Goal: Task Accomplishment & Management: Use online tool/utility

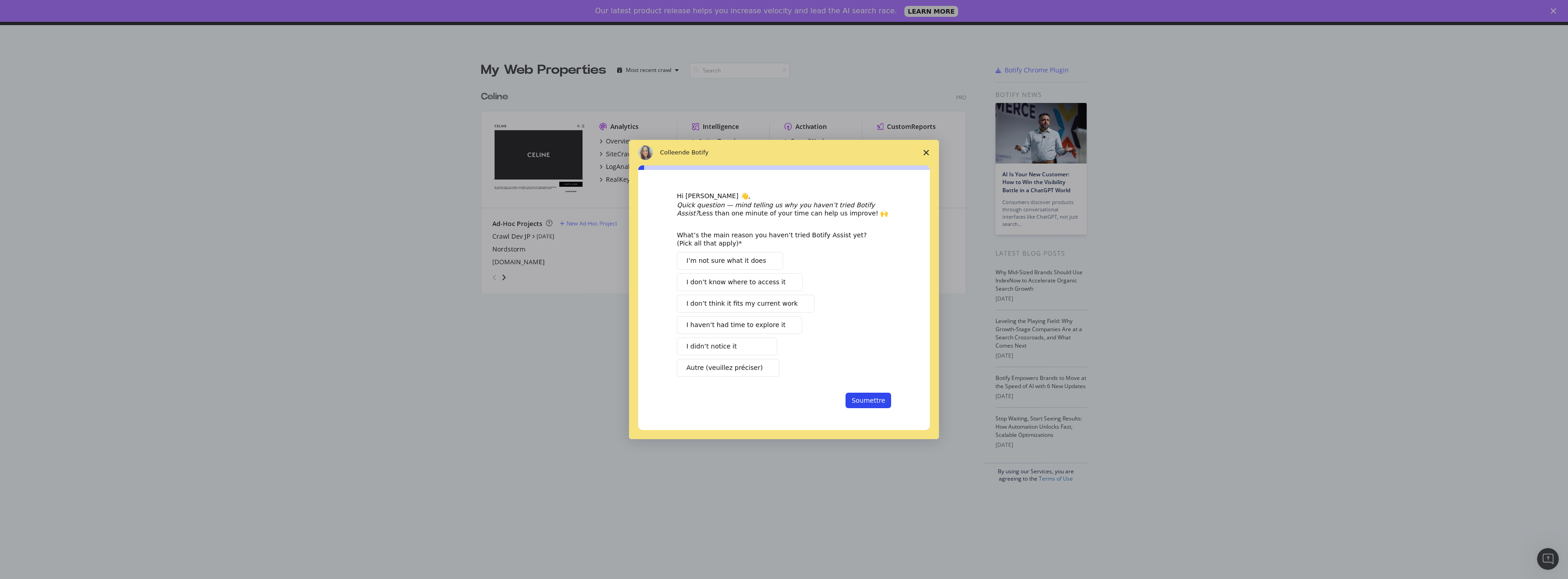
scroll to position [207, 486]
click at [575, 246] on span "Autre (veuillez préciser)" at bounding box center [724, 368] width 76 height 10
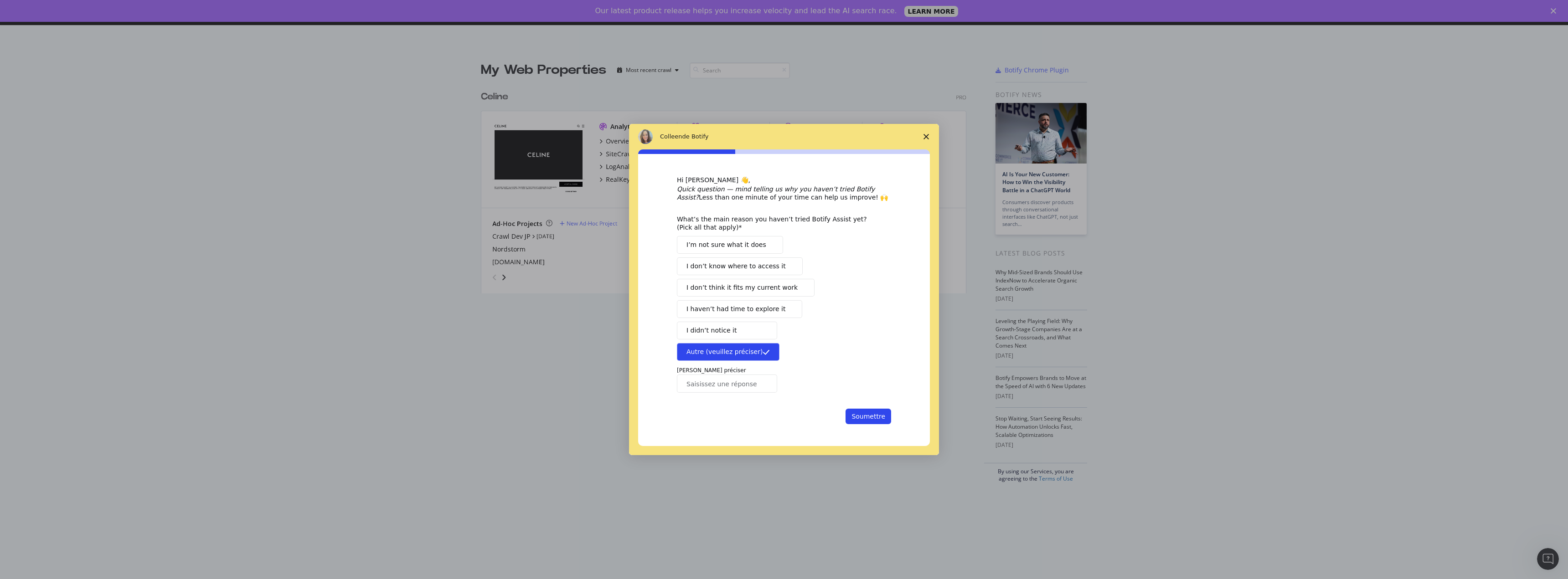
click at [575, 246] on input "Saisissez une réponse" at bounding box center [727, 384] width 100 height 18
type input "I"
click at [575, 134] on span "Fermer l'enquête" at bounding box center [926, 137] width 26 height 26
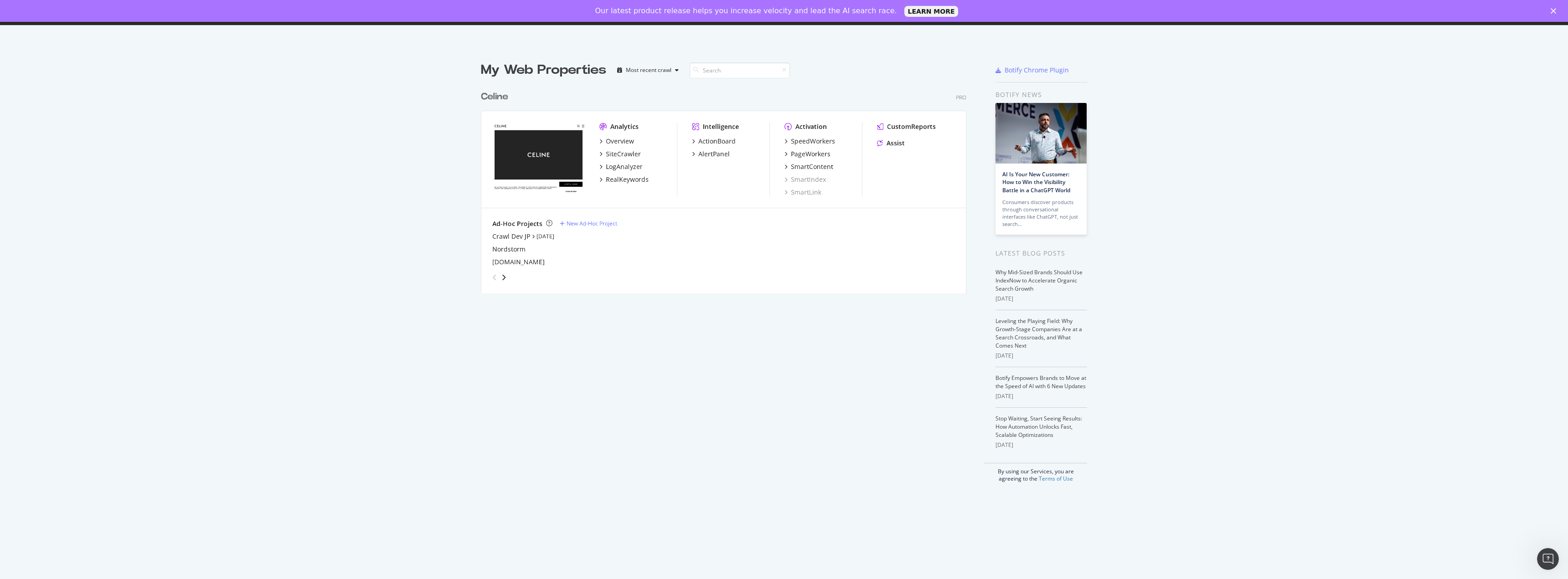
click at [575, 246] on div "My Web Properties Most recent crawl Celine Pro Analytics Overview SiteCrawler L…" at bounding box center [732, 271] width 503 height 421
click at [575, 150] on div "PageWorkers" at bounding box center [810, 154] width 40 height 9
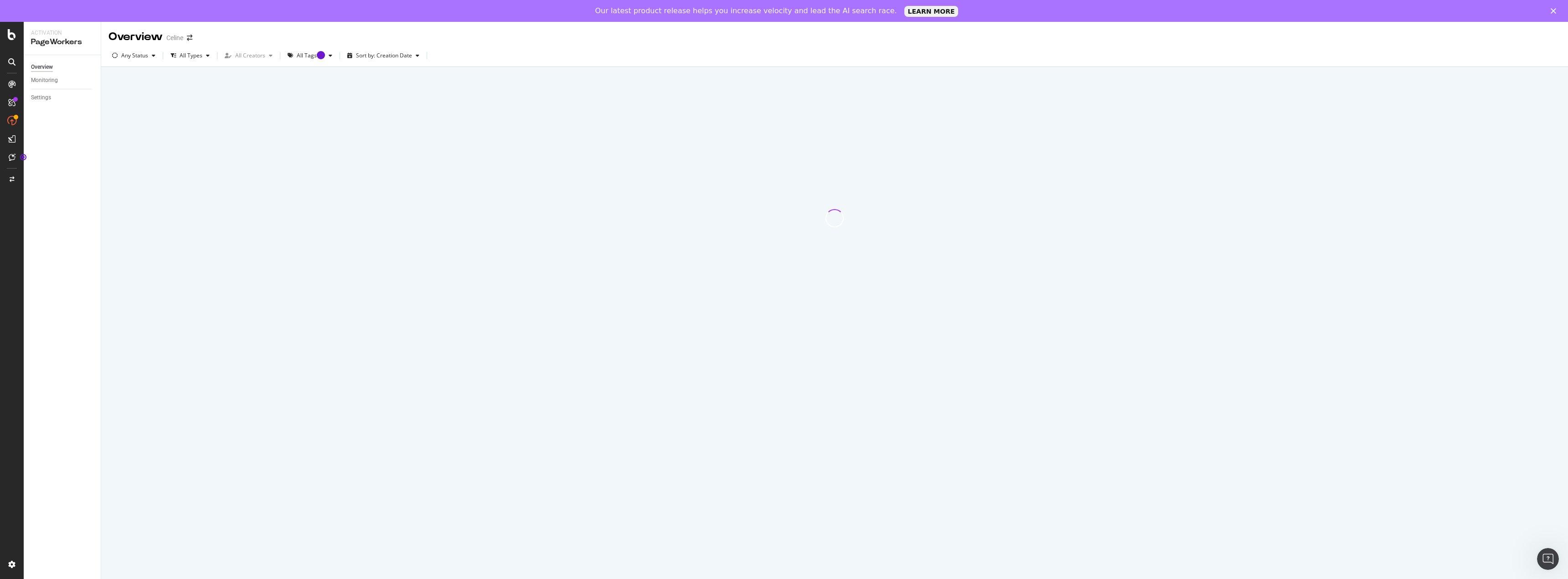
click at [575, 15] on link "LEARN MORE" at bounding box center [931, 12] width 54 height 11
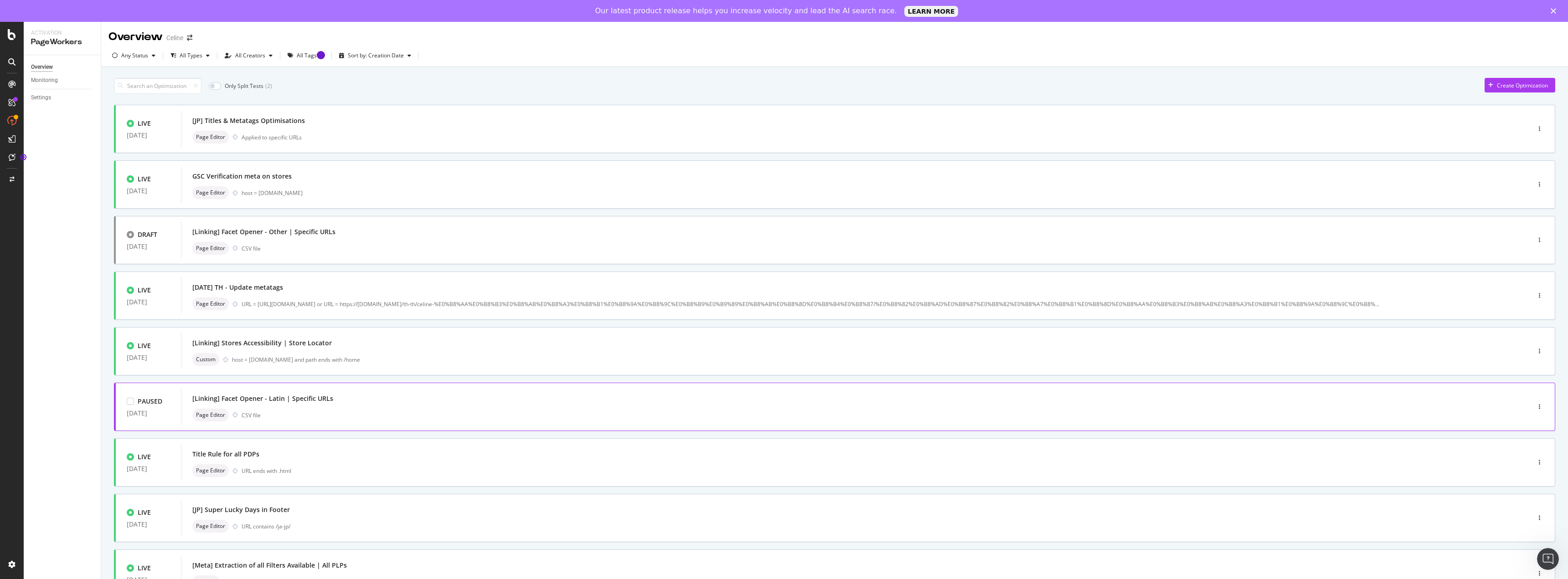
click at [304, 246] on div "[Linking] Facet Opener - Latin | Specific URLs" at bounding box center [842, 398] width 1299 height 13
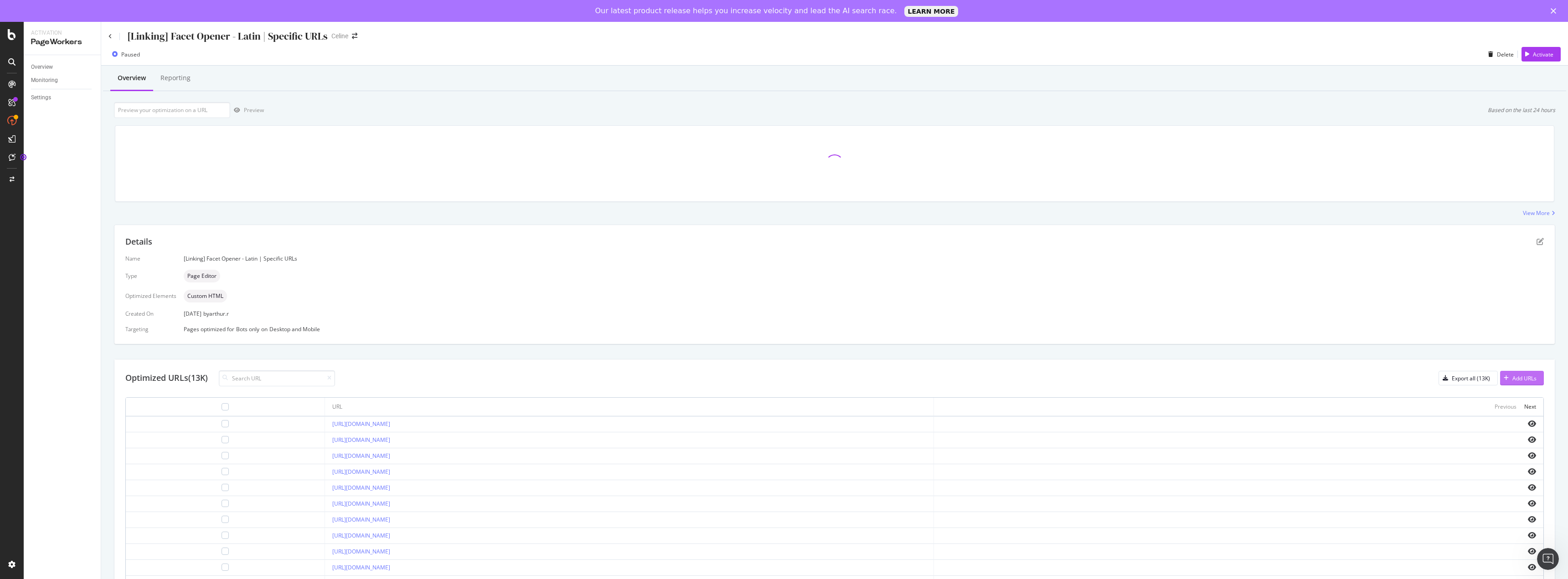
click at [575, 246] on div "Add URLs" at bounding box center [1525, 378] width 24 height 8
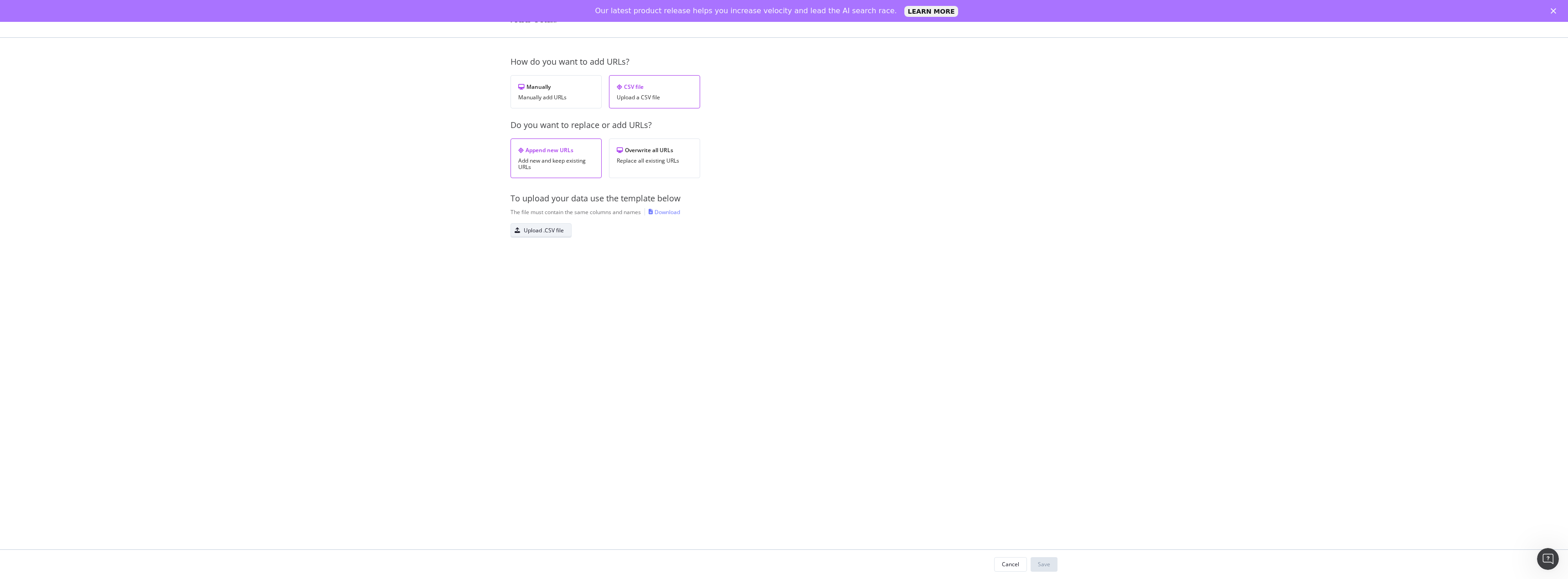
click at [558, 233] on div "Upload .CSV file" at bounding box center [544, 230] width 40 height 8
click at [575, 159] on div "Replace all existing URLs" at bounding box center [654, 161] width 75 height 6
click at [575, 246] on div "Save" at bounding box center [1044, 564] width 12 height 13
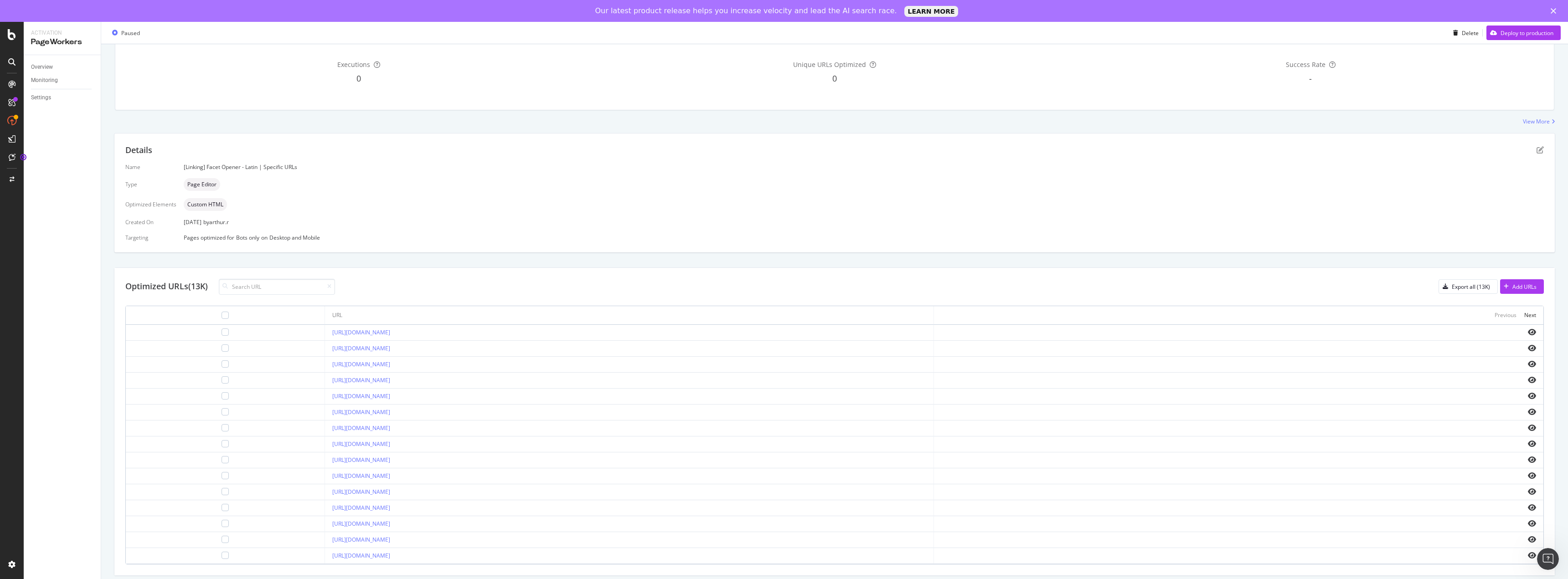
scroll to position [156, 0]
click at [575, 109] on div "Executions 0 Unique URLs Optimized 0 Success Rate -" at bounding box center [835, 65] width 1451 height 91
click at [575, 246] on div "Add URLs" at bounding box center [1525, 280] width 24 height 8
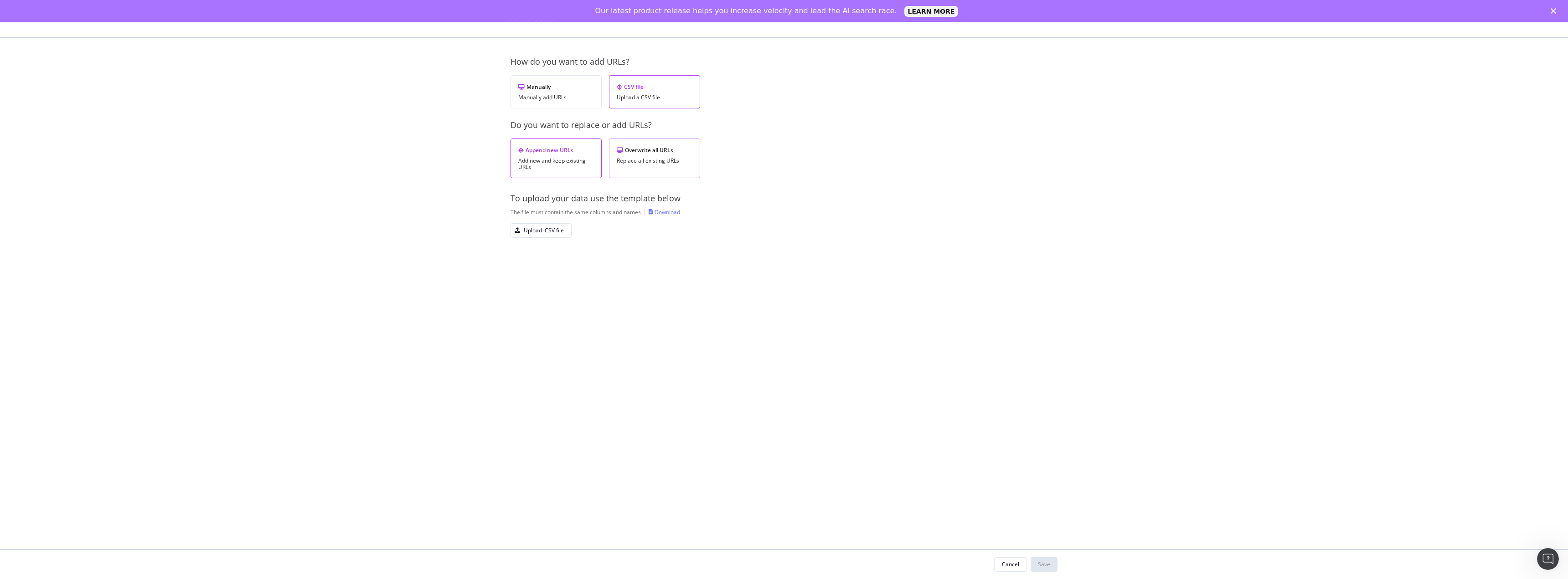
click at [575, 161] on div "Replace all existing URLs" at bounding box center [654, 161] width 75 height 6
click at [545, 229] on div "Upload .CSV file" at bounding box center [544, 230] width 40 height 8
click at [575, 12] on polygon "Fermer" at bounding box center [1553, 10] width 5 height 5
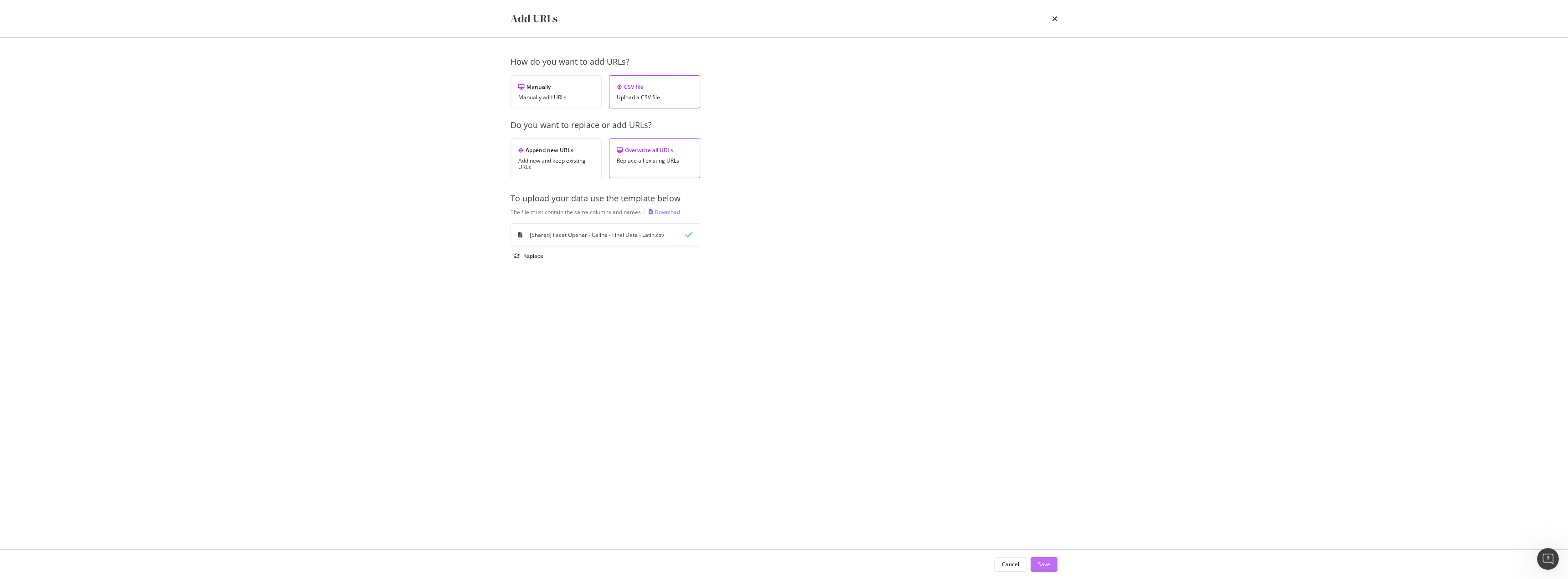
click at [575, 246] on button "Save" at bounding box center [1044, 564] width 27 height 15
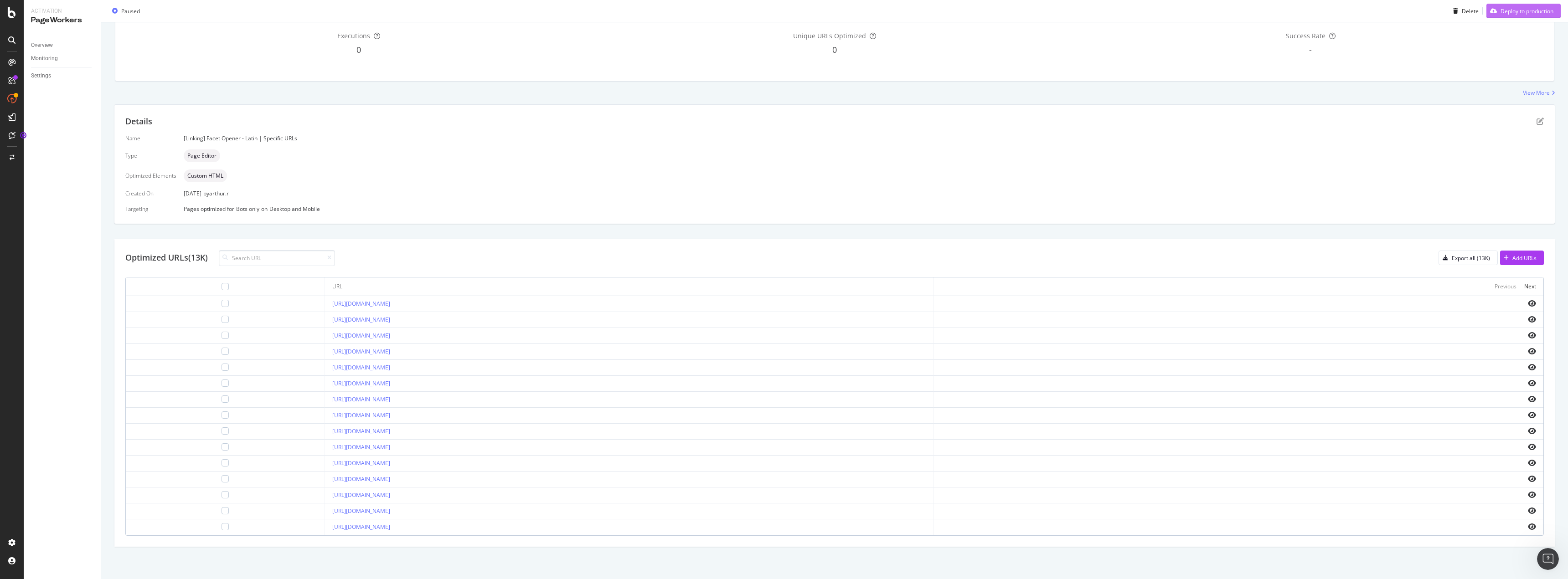
click at [575, 15] on div "Deploy to production" at bounding box center [1520, 11] width 67 height 13
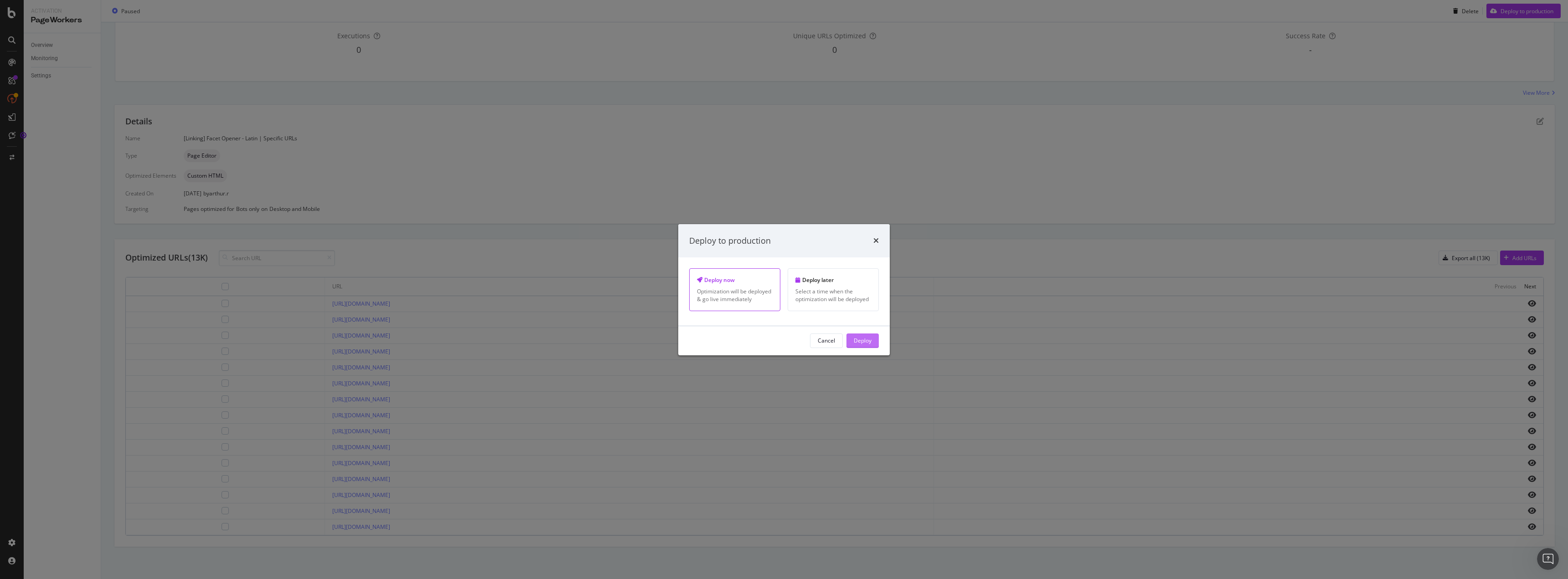
click at [575, 246] on div "Deploy" at bounding box center [863, 341] width 18 height 13
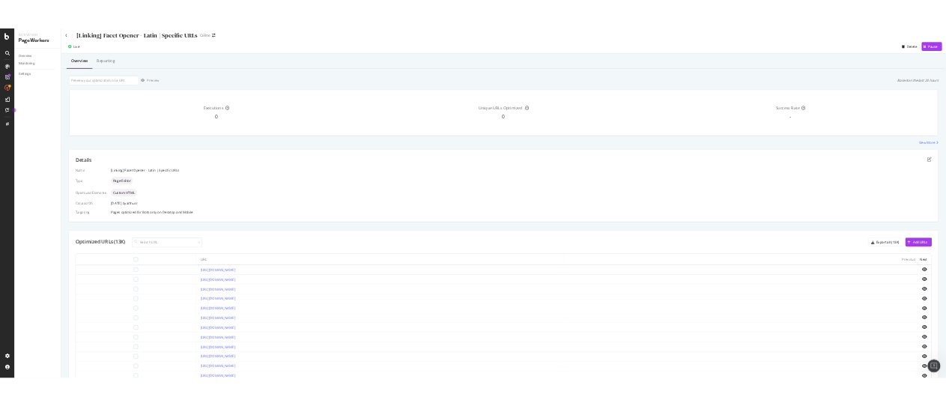
scroll to position [0, 0]
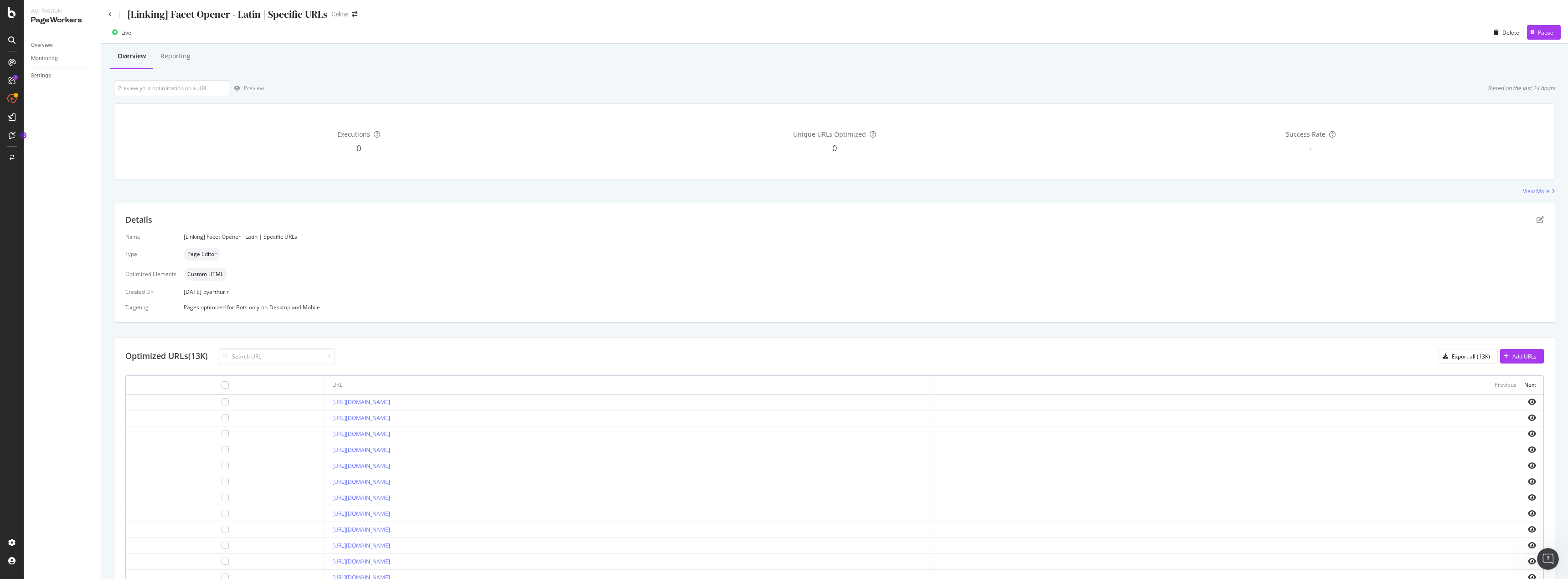
drag, startPoint x: 902, startPoint y: 46, endPoint x: 846, endPoint y: 65, distance: 59.1
click at [575, 46] on div "Overview Reporting" at bounding box center [835, 57] width 1463 height 24
click at [575, 51] on div "Overview Reporting" at bounding box center [835, 57] width 1463 height 24
